Goal: Check status: Check status

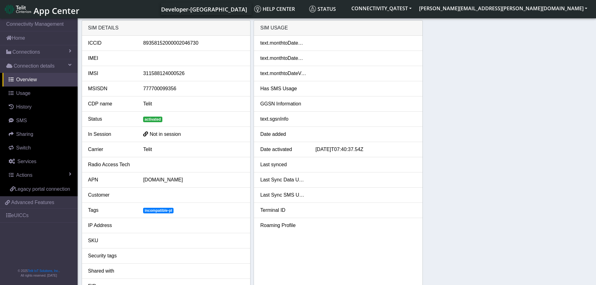
click at [510, 78] on div "SIM details ICCID [TECHNICAL_ID] IMEI IMSI 311588124000526 MSISDN 777700099356 …" at bounding box center [337, 158] width 510 height 277
click at [508, 129] on div "SIM details ICCID 89358152000002046730 IMEI IMSI 311588124000526 MSISDN 7777000…" at bounding box center [337, 158] width 510 height 277
click at [348, 149] on div "[DATE]T07:40:37.54Z" at bounding box center [366, 149] width 110 height 7
click at [486, 145] on div "SIM details ICCID 89358152000002046730 IMEI IMSI 311588124000526 MSISDN 7777000…" at bounding box center [337, 158] width 510 height 277
click at [153, 137] on span "Not in session" at bounding box center [165, 134] width 31 height 5
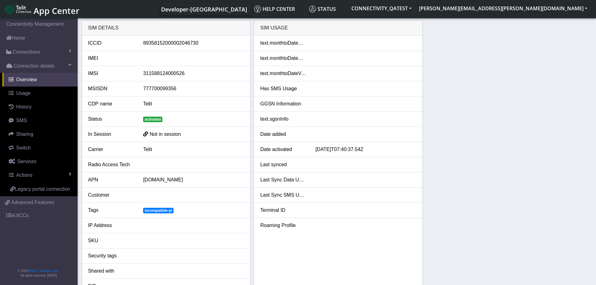
click at [145, 135] on span at bounding box center [145, 134] width 5 height 6
click at [324, 137] on div at bounding box center [366, 134] width 110 height 7
click at [320, 152] on div "[DATE]T07:40:37.54Z" at bounding box center [366, 149] width 110 height 7
drag, startPoint x: 316, startPoint y: 150, endPoint x: 375, endPoint y: 150, distance: 58.6
click at [375, 150] on div "[DATE]T07:40:37.54Z" at bounding box center [366, 149] width 110 height 7
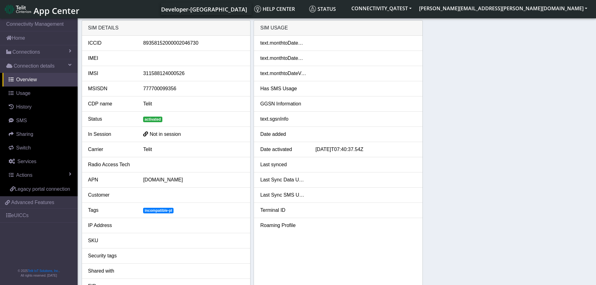
click at [375, 150] on div "[DATE]T07:40:37.54Z" at bounding box center [366, 149] width 110 height 7
click at [321, 167] on div at bounding box center [366, 164] width 110 height 7
click at [54, 173] on link "Actions" at bounding box center [39, 175] width 75 height 14
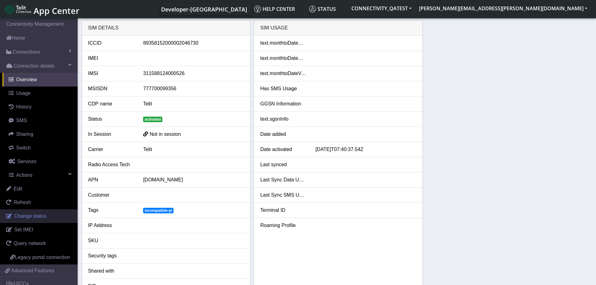
click at [39, 217] on span "Change status" at bounding box center [30, 215] width 32 height 5
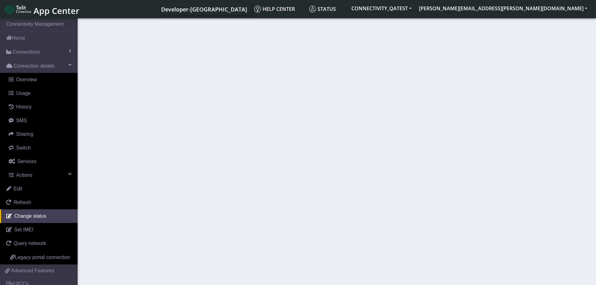
select select "activated"
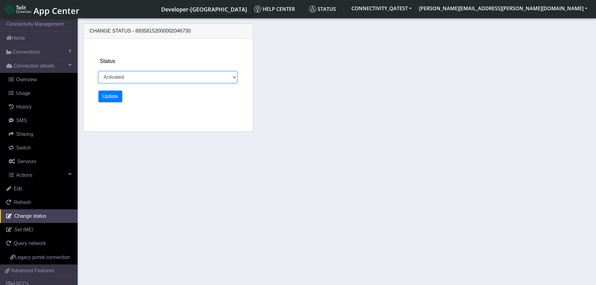
click at [98, 71] on select "Activated Deactivated Blocked" at bounding box center [167, 77] width 139 height 12
click at [252, 169] on section "Connectivity Management Home Connections List Map Connection details Overview U…" at bounding box center [298, 152] width 596 height 270
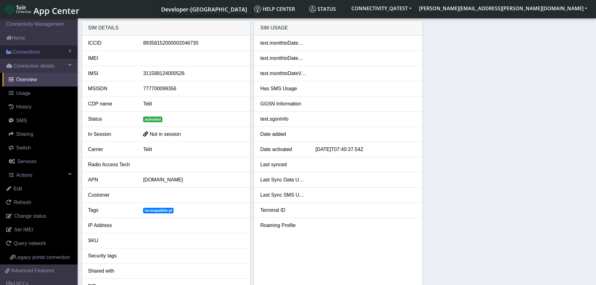
click at [50, 51] on link "Connections" at bounding box center [39, 52] width 78 height 14
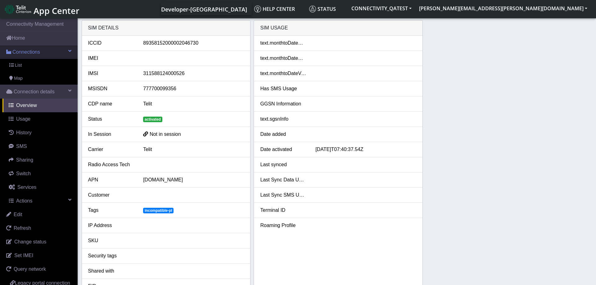
click at [50, 51] on link "Connections" at bounding box center [39, 52] width 78 height 14
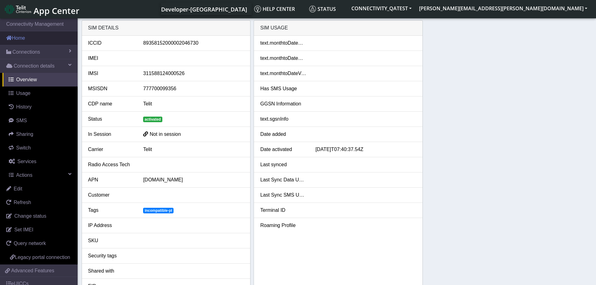
click at [38, 37] on link "Home" at bounding box center [39, 38] width 78 height 14
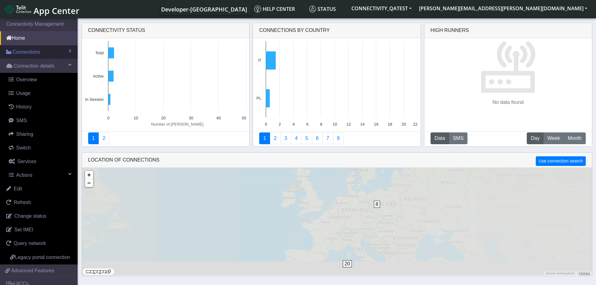
click at [38, 53] on span "Connections" at bounding box center [26, 51] width 28 height 7
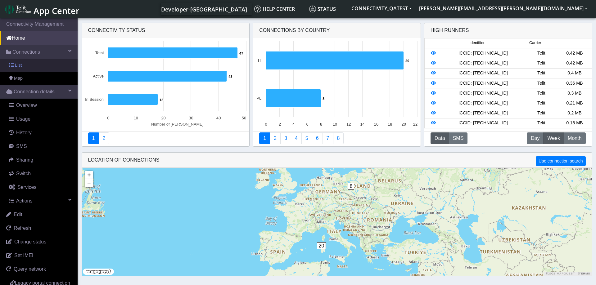
click at [29, 62] on link "List" at bounding box center [39, 65] width 78 height 13
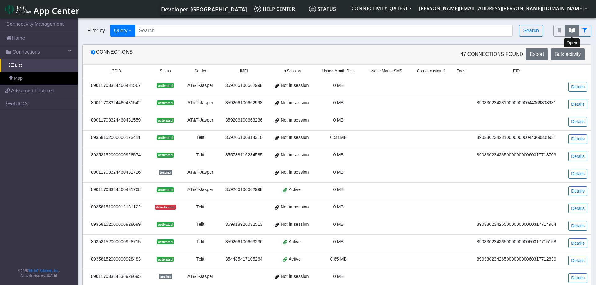
click at [571, 30] on icon "fitlers menu" at bounding box center [572, 30] width 6 height 5
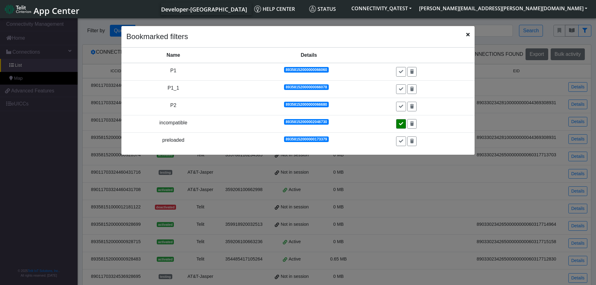
click at [401, 125] on icon at bounding box center [401, 124] width 4 height 4
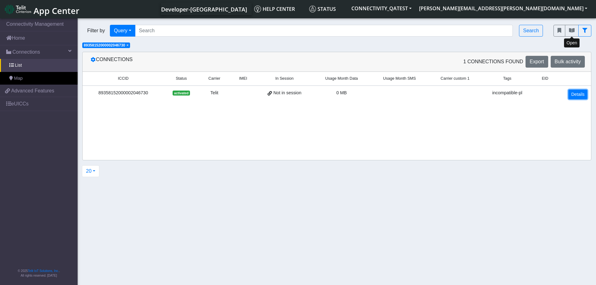
click at [577, 94] on link "Details" at bounding box center [577, 95] width 19 height 10
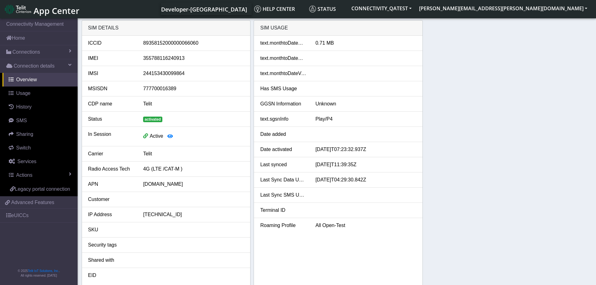
click at [447, 145] on div "SIM details ICCID 89358152000000066060 IMEI 355788116240913 IMSI 24415343009986…" at bounding box center [337, 153] width 510 height 266
